Goal: Contribute content

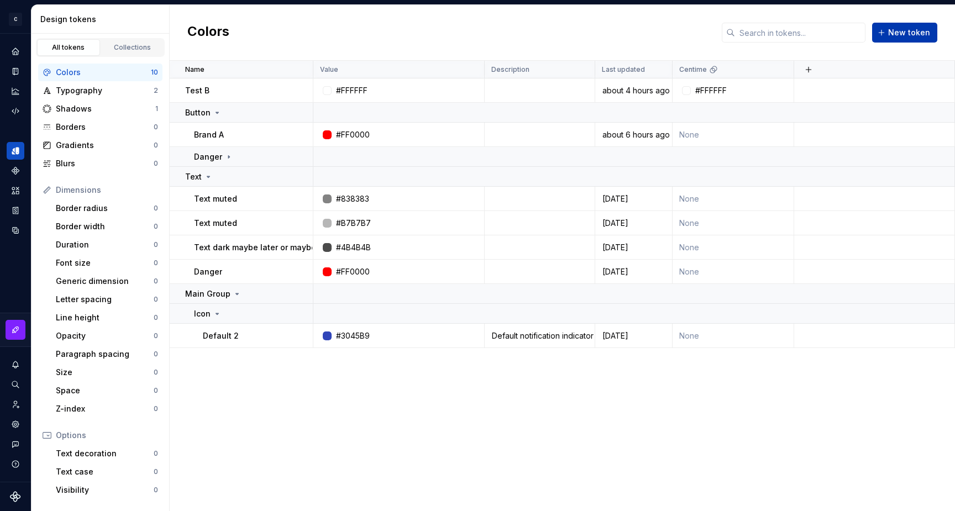
click at [896, 34] on span "New token" at bounding box center [910, 32] width 42 height 11
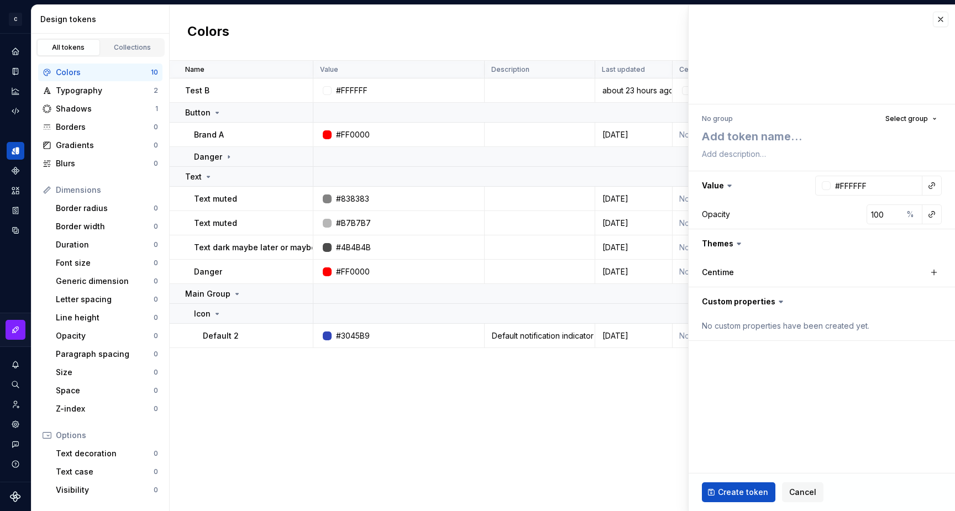
type textarea "*"
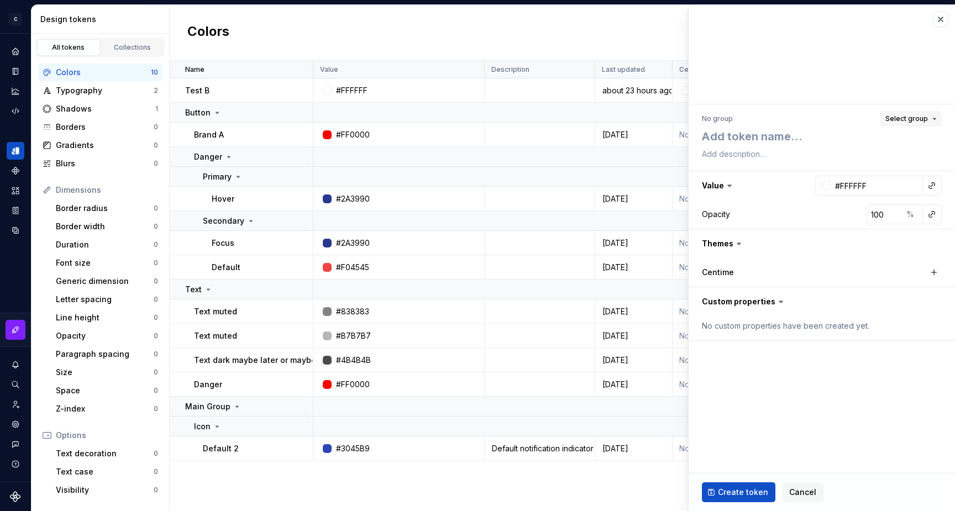
click at [908, 115] on span "Select group" at bounding box center [907, 118] width 43 height 9
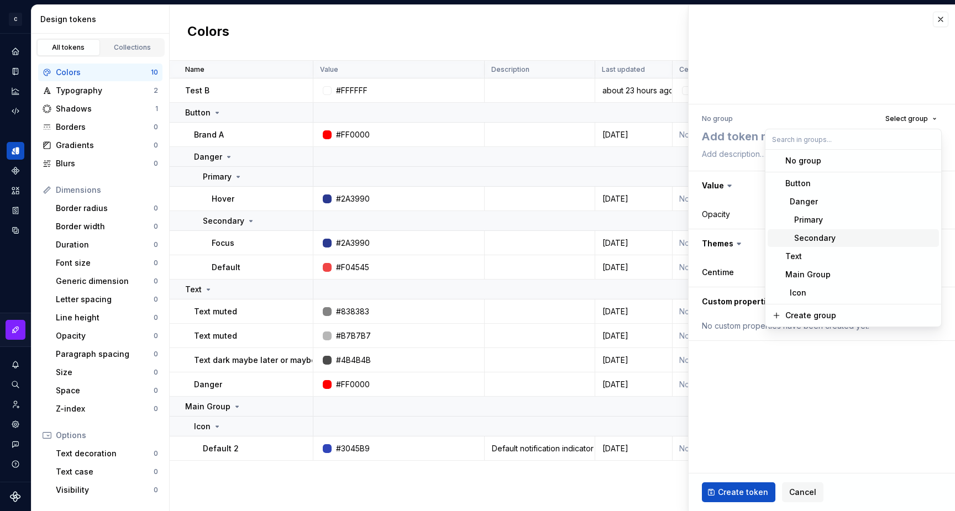
click at [814, 235] on div "Secondary" at bounding box center [811, 238] width 50 height 11
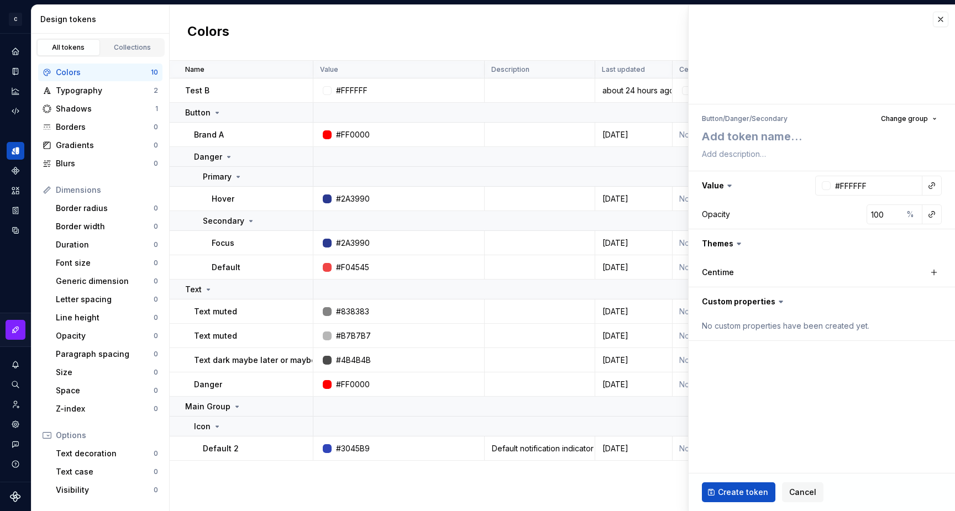
type textarea "*"
